Goal: Information Seeking & Learning: Find specific fact

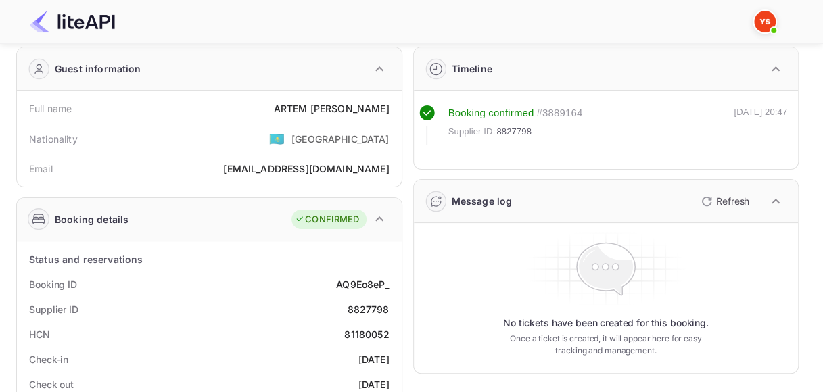
scroll to position [68, 0]
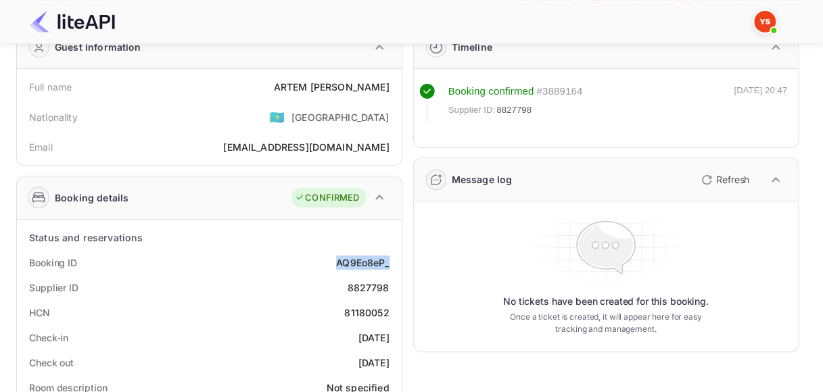
drag, startPoint x: 336, startPoint y: 260, endPoint x: 394, endPoint y: 264, distance: 57.6
click at [394, 264] on div "Booking ID AQ9Eo8eP_" at bounding box center [209, 262] width 374 height 25
copy div "AQ9Eo8eP_"
click at [366, 284] on div "8827798" at bounding box center [368, 288] width 42 height 14
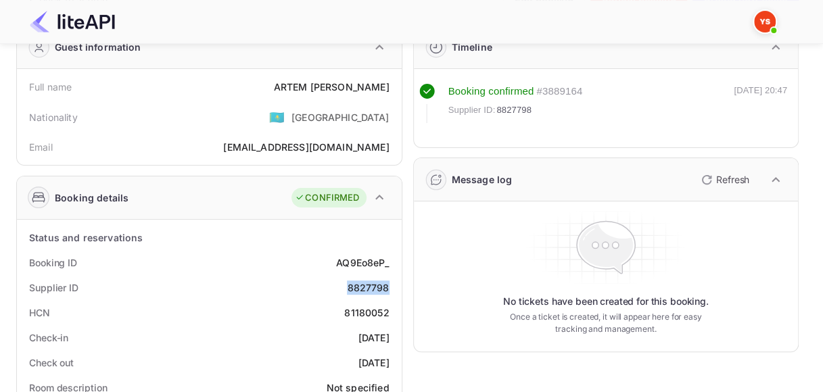
copy div "8827798"
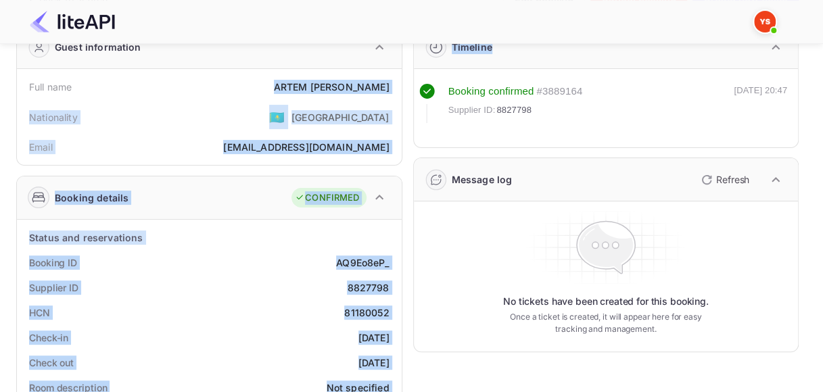
drag, startPoint x: 294, startPoint y: 85, endPoint x: 411, endPoint y: 83, distance: 117.0
click at [356, 88] on div "[PERSON_NAME]" at bounding box center [332, 87] width 116 height 14
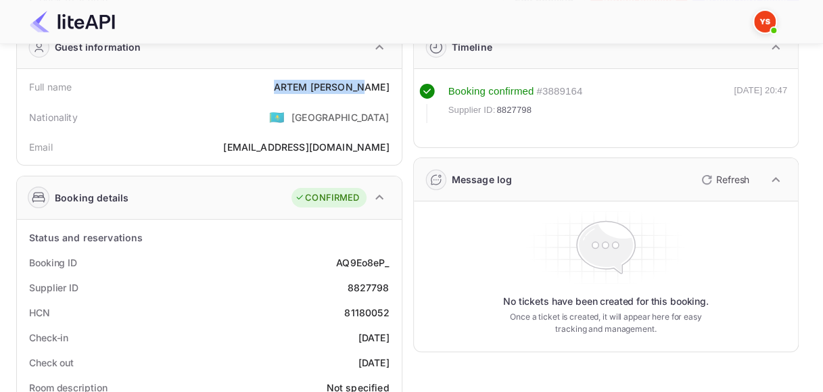
drag, startPoint x: 298, startPoint y: 85, endPoint x: 387, endPoint y: 81, distance: 90.0
click at [387, 81] on div "[PERSON_NAME]" at bounding box center [332, 87] width 116 height 14
copy div "[PERSON_NAME]"
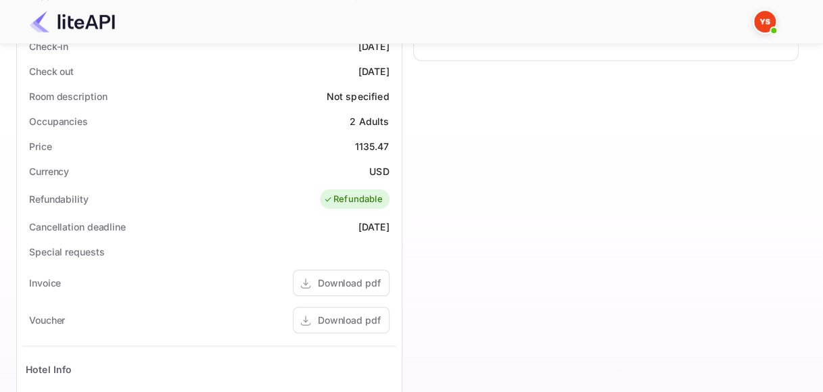
scroll to position [203, 0]
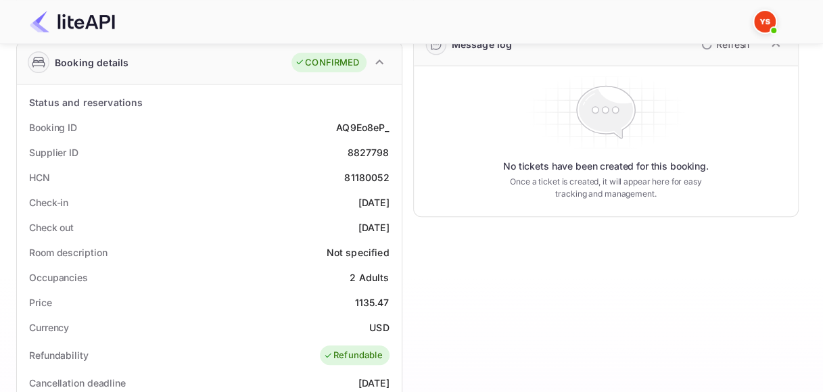
drag, startPoint x: 333, startPoint y: 199, endPoint x: 392, endPoint y: 199, distance: 58.8
click at [392, 199] on div "Check-in [DATE]" at bounding box center [209, 202] width 374 height 25
copy div "[DATE]"
drag, startPoint x: 331, startPoint y: 227, endPoint x: 400, endPoint y: 226, distance: 69.7
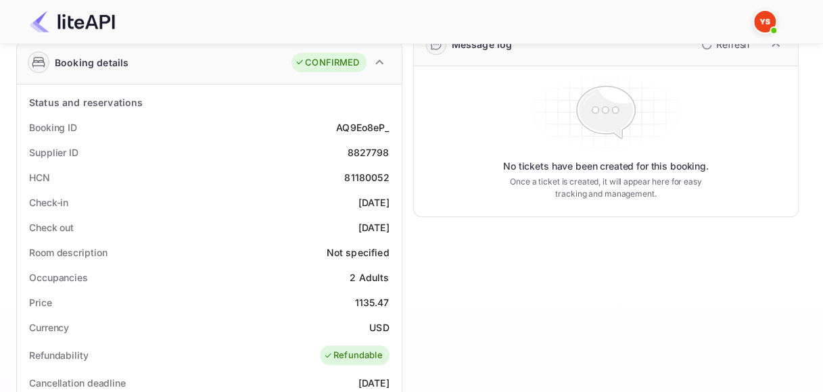
copy div "[DATE]"
